Goal: Transaction & Acquisition: Purchase product/service

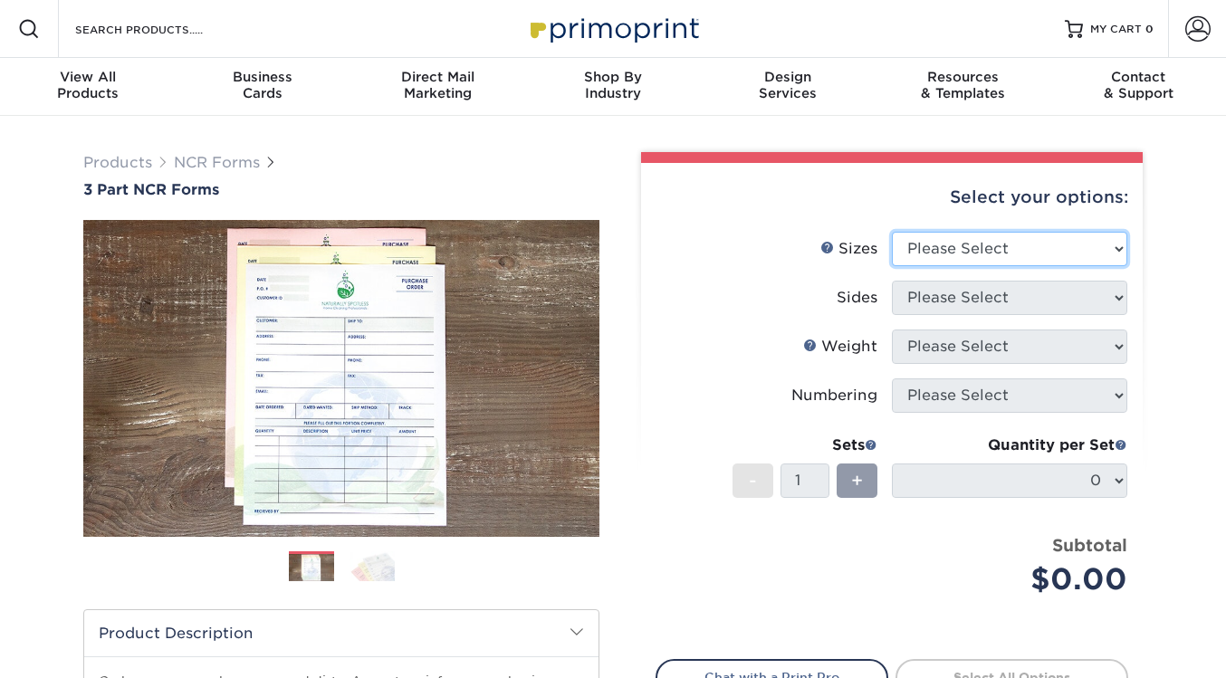
click at [1005, 248] on select "Please Select 5.5" x 8.5" 8.5" x 11"" at bounding box center [1009, 249] width 235 height 34
select select "8.50x11.00"
click at [892, 232] on select "Please Select 5.5" x 8.5" 8.5" x 11"" at bounding box center [1009, 249] width 235 height 34
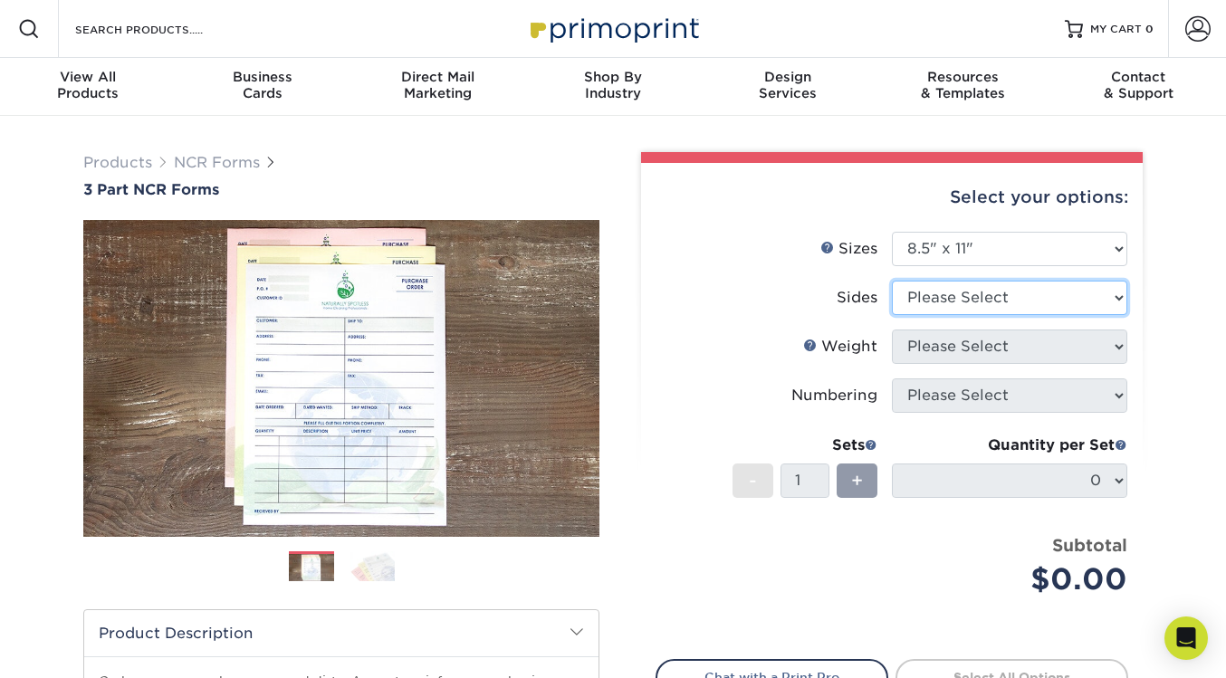
click at [987, 299] on select "Please Select Black & White (1/0) Full Color (4/0)" at bounding box center [1009, 298] width 235 height 34
select select "2295b6f0-1f96-4774-b4ab-d24da34c0f39"
click at [892, 281] on select "Please Select Black & White (1/0) Full Color (4/0)" at bounding box center [1009, 298] width 235 height 34
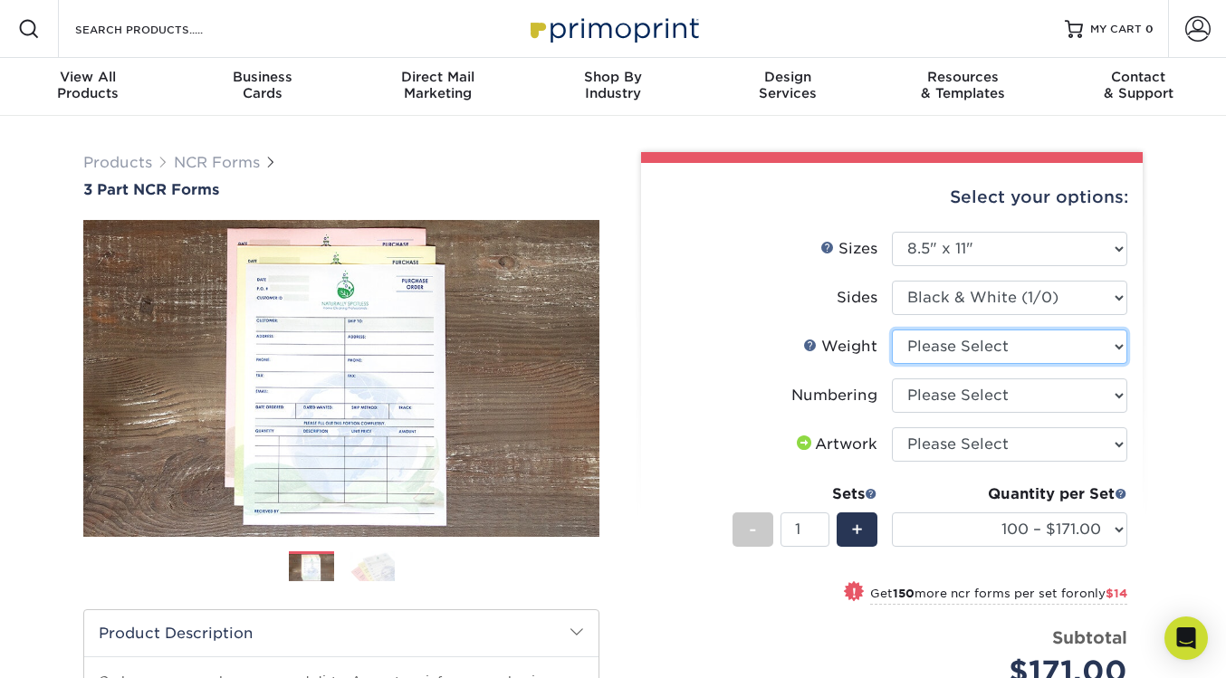
click at [1003, 346] on select "Please Select 20LB3P" at bounding box center [1009, 347] width 235 height 34
select select "20LB3P"
click at [892, 330] on select "Please Select 20LB3P" at bounding box center [1009, 347] width 235 height 34
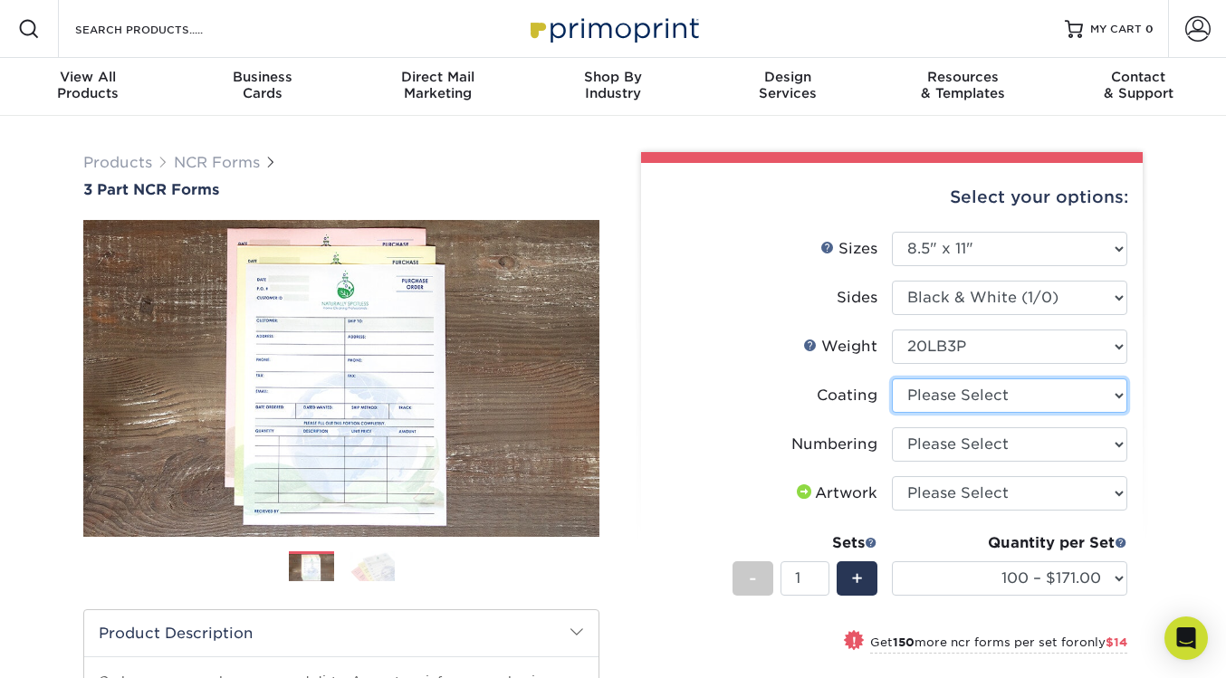
click at [1000, 396] on select at bounding box center [1009, 396] width 235 height 34
select select "3e7618de-abca-4bda-9f97-8b9129e913d8"
click at [892, 379] on select at bounding box center [1009, 396] width 235 height 34
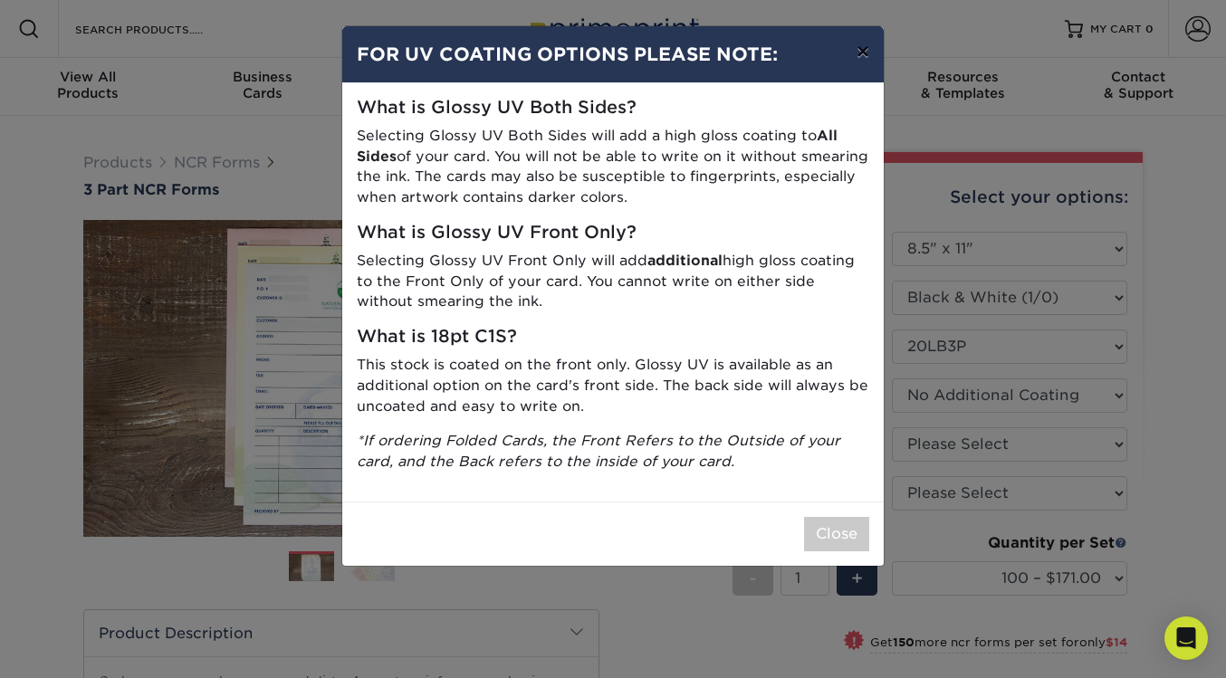
click at [861, 59] on button "×" at bounding box center [863, 51] width 42 height 51
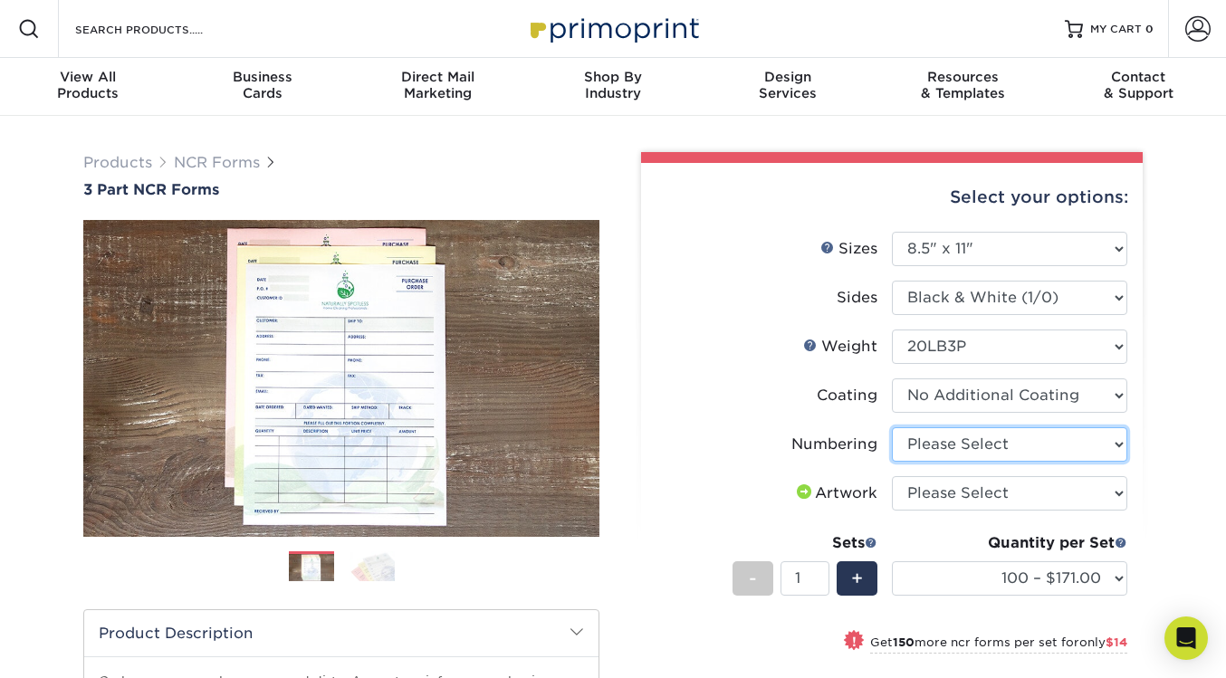
click at [998, 450] on select "Please Select Numbering on the Front only No Numbering" at bounding box center [1009, 444] width 235 height 34
select select "9d535730-e103-44e5-b841-cf95c42f3210"
click at [892, 427] on select "Please Select Numbering on the Front only No Numbering" at bounding box center [1009, 444] width 235 height 34
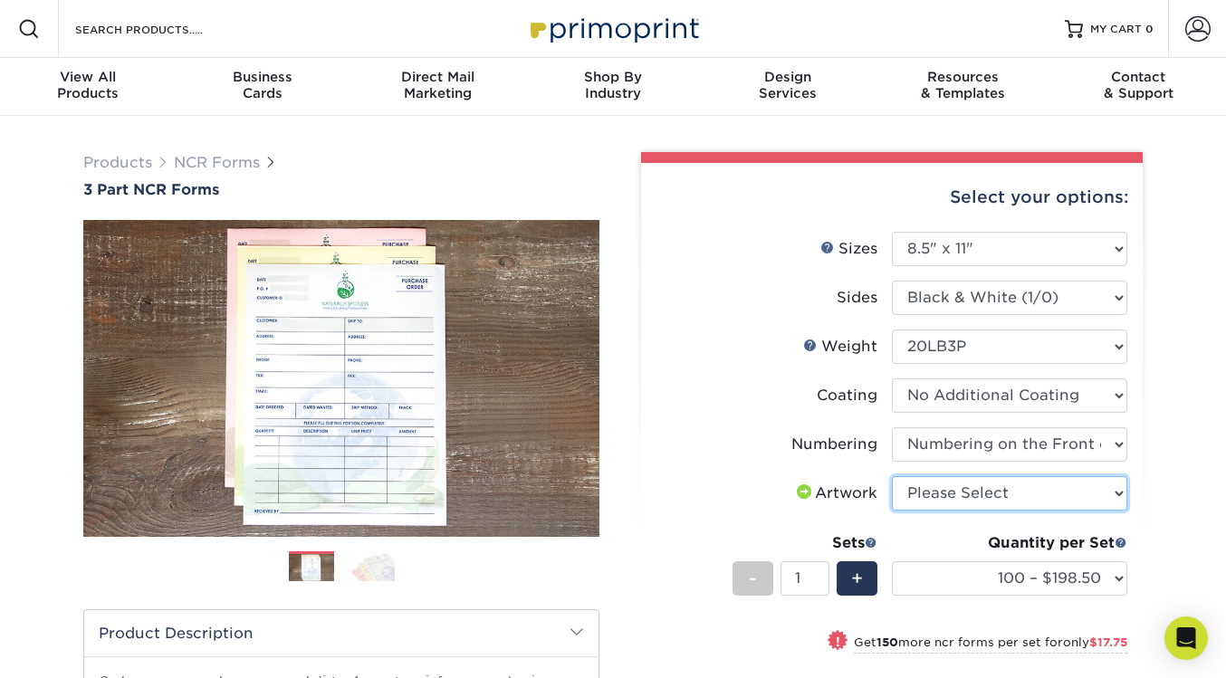
click at [1012, 503] on select "Please Select I will upload files I need a design - $75" at bounding box center [1009, 493] width 235 height 34
select select "upload"
click at [892, 476] on select "Please Select I will upload files I need a design - $75" at bounding box center [1009, 493] width 235 height 34
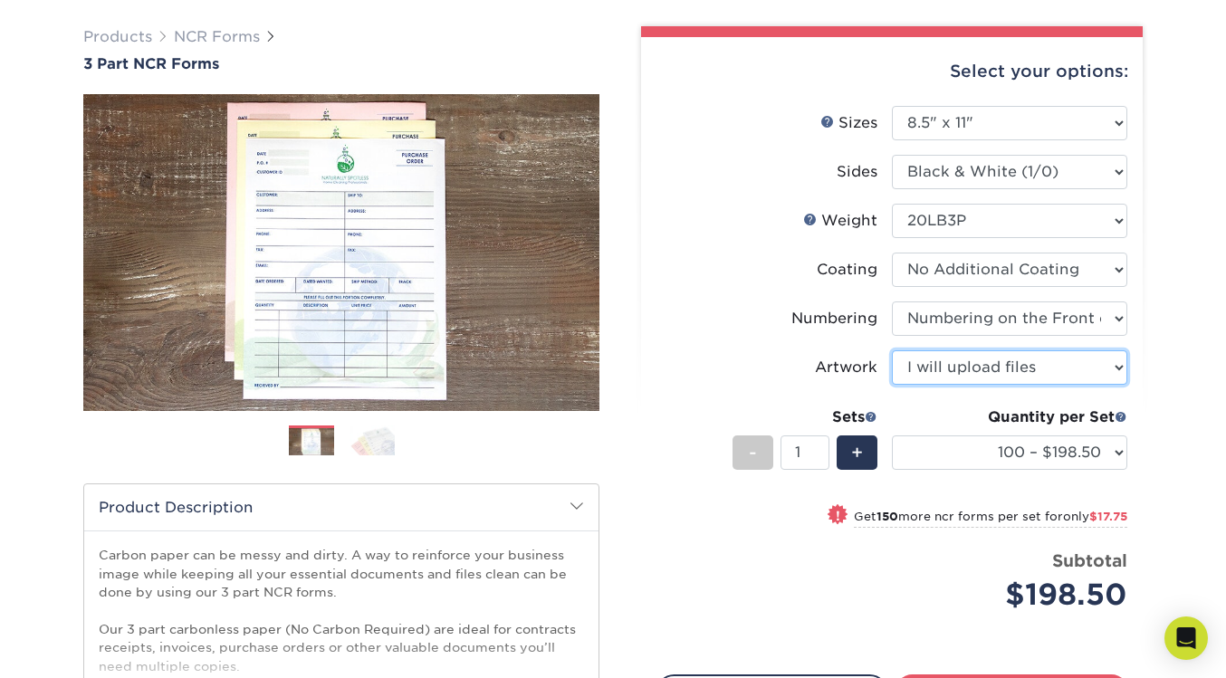
scroll to position [165, 0]
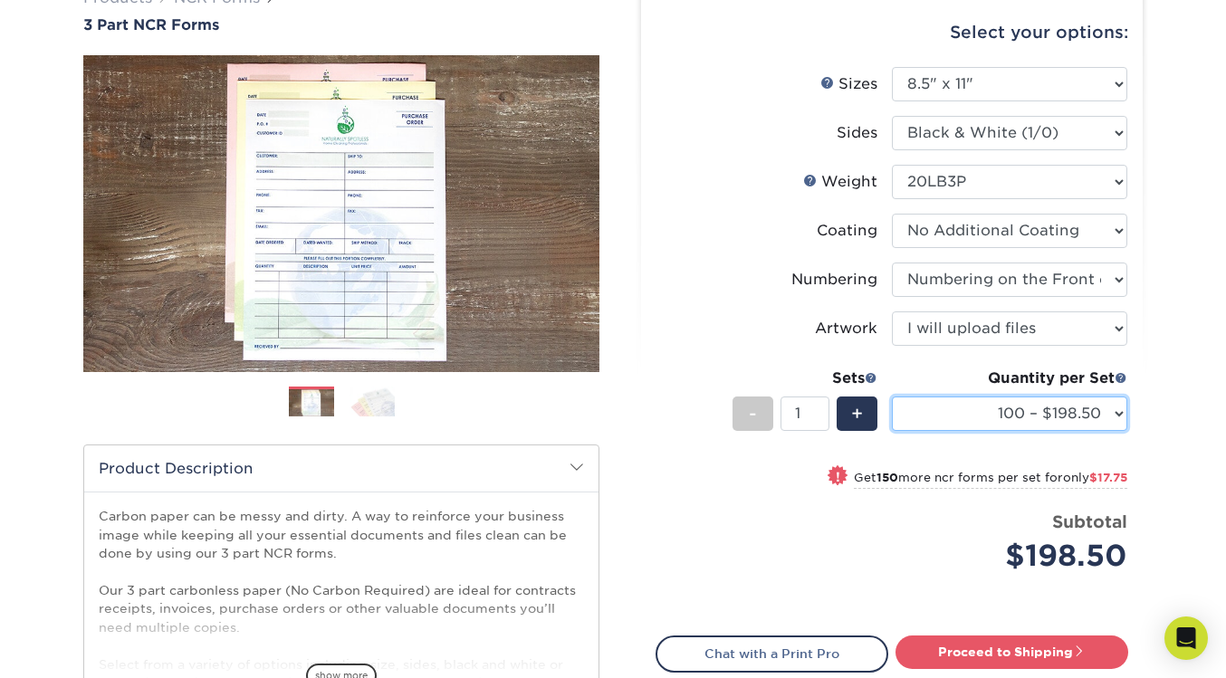
click at [1116, 415] on select "100 – $198.50 250 – $216.25 500 – $260.75 1000 – $425.75" at bounding box center [1009, 414] width 235 height 34
